Goal: Task Accomplishment & Management: Use online tool/utility

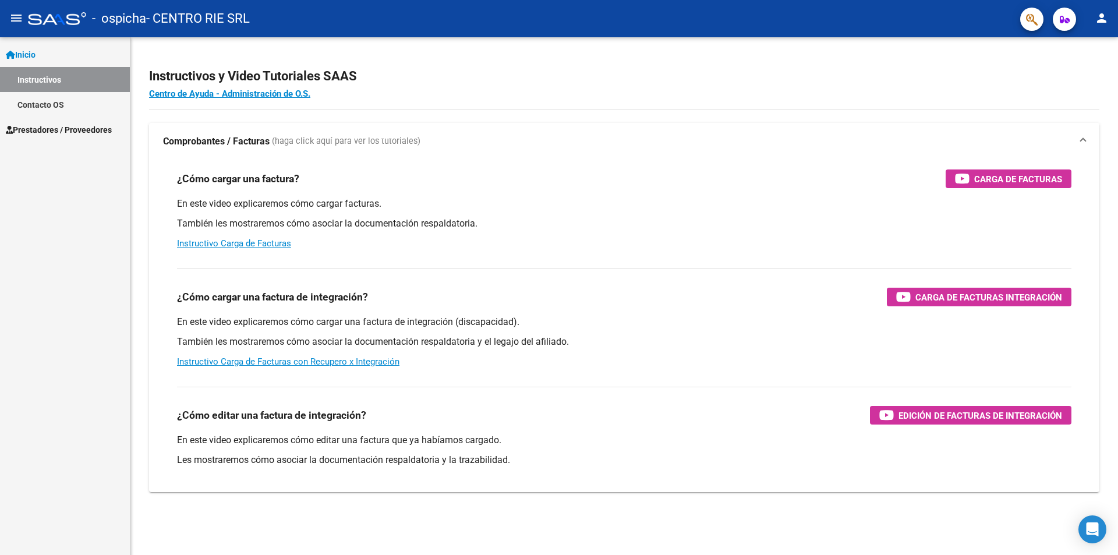
click at [54, 128] on span "Prestadores / Proveedores" at bounding box center [59, 129] width 106 height 13
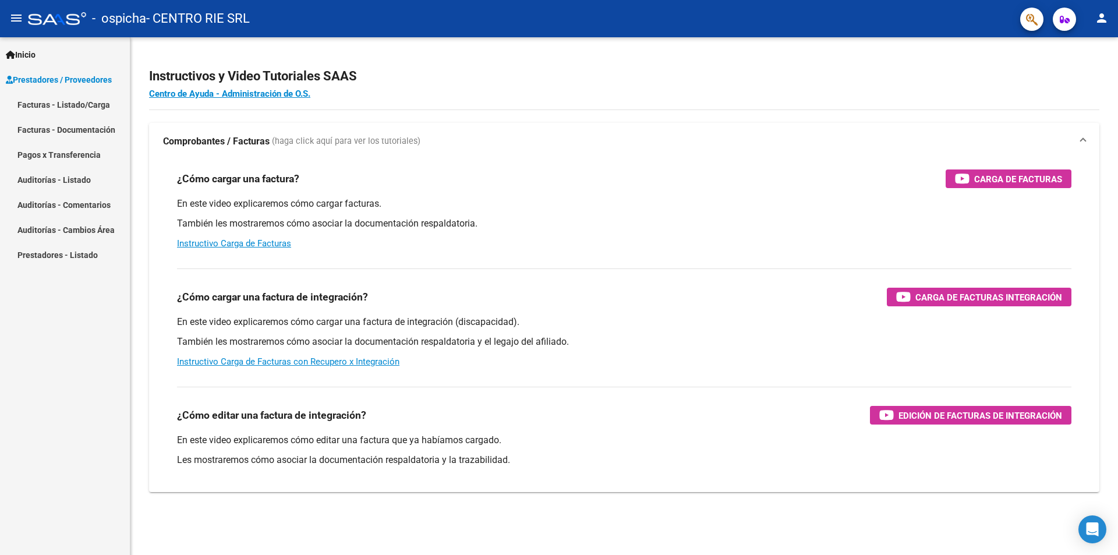
click at [54, 149] on mat-nav-list "Facturas - Listado/Carga Facturas - Documentación Pagos x Transferencia Auditor…" at bounding box center [65, 179] width 130 height 175
click at [54, 102] on link "Facturas - Listado/Carga" at bounding box center [65, 104] width 130 height 25
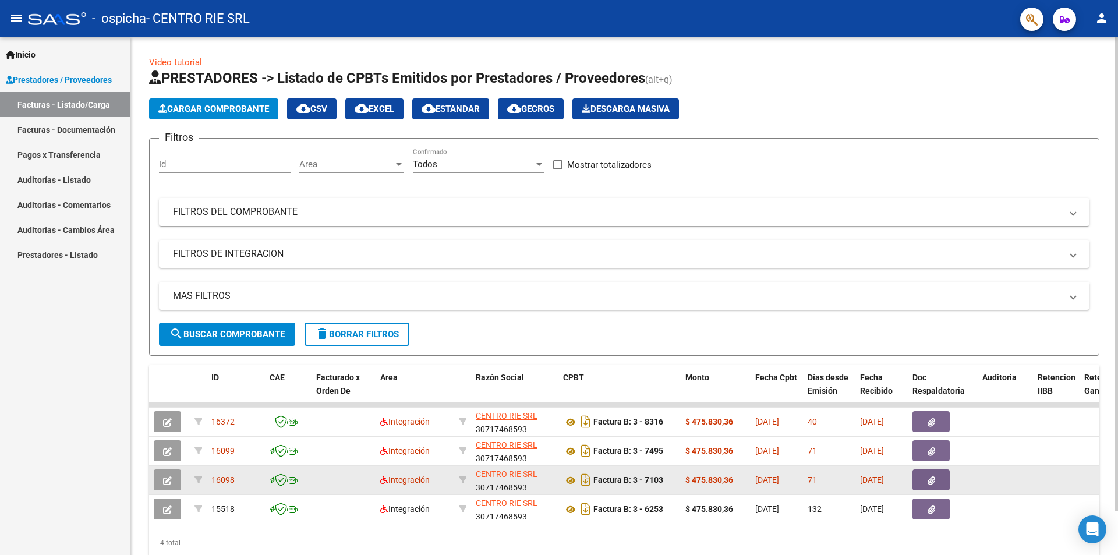
click at [322, 487] on datatable-body-cell at bounding box center [344, 480] width 64 height 29
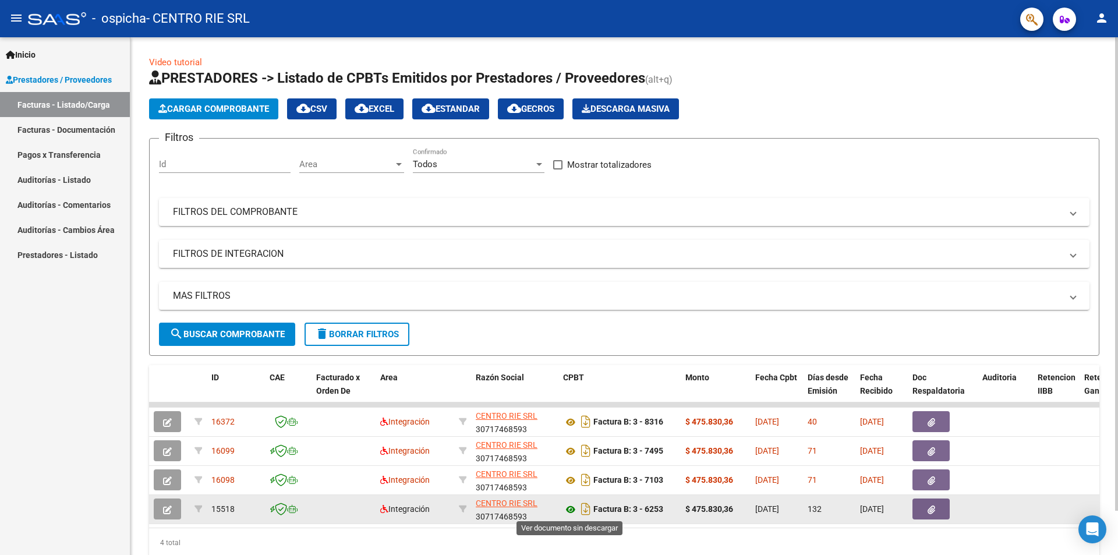
click at [568, 508] on icon at bounding box center [570, 510] width 15 height 14
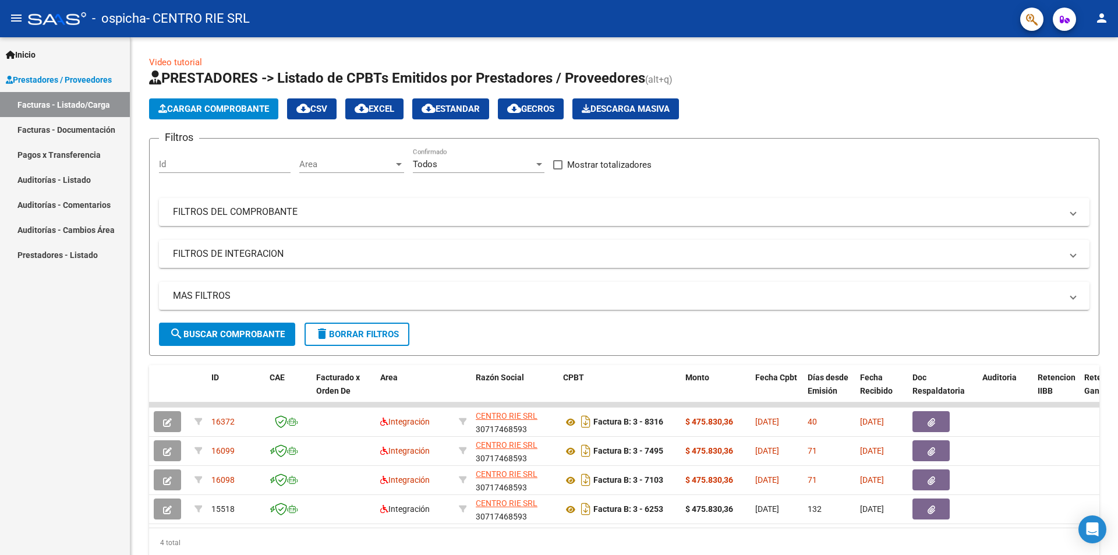
click at [1107, 17] on mat-icon "person" at bounding box center [1102, 18] width 14 height 14
click at [1065, 73] on button "exit_to_app Salir" at bounding box center [1078, 77] width 71 height 28
